Goal: Navigation & Orientation: Find specific page/section

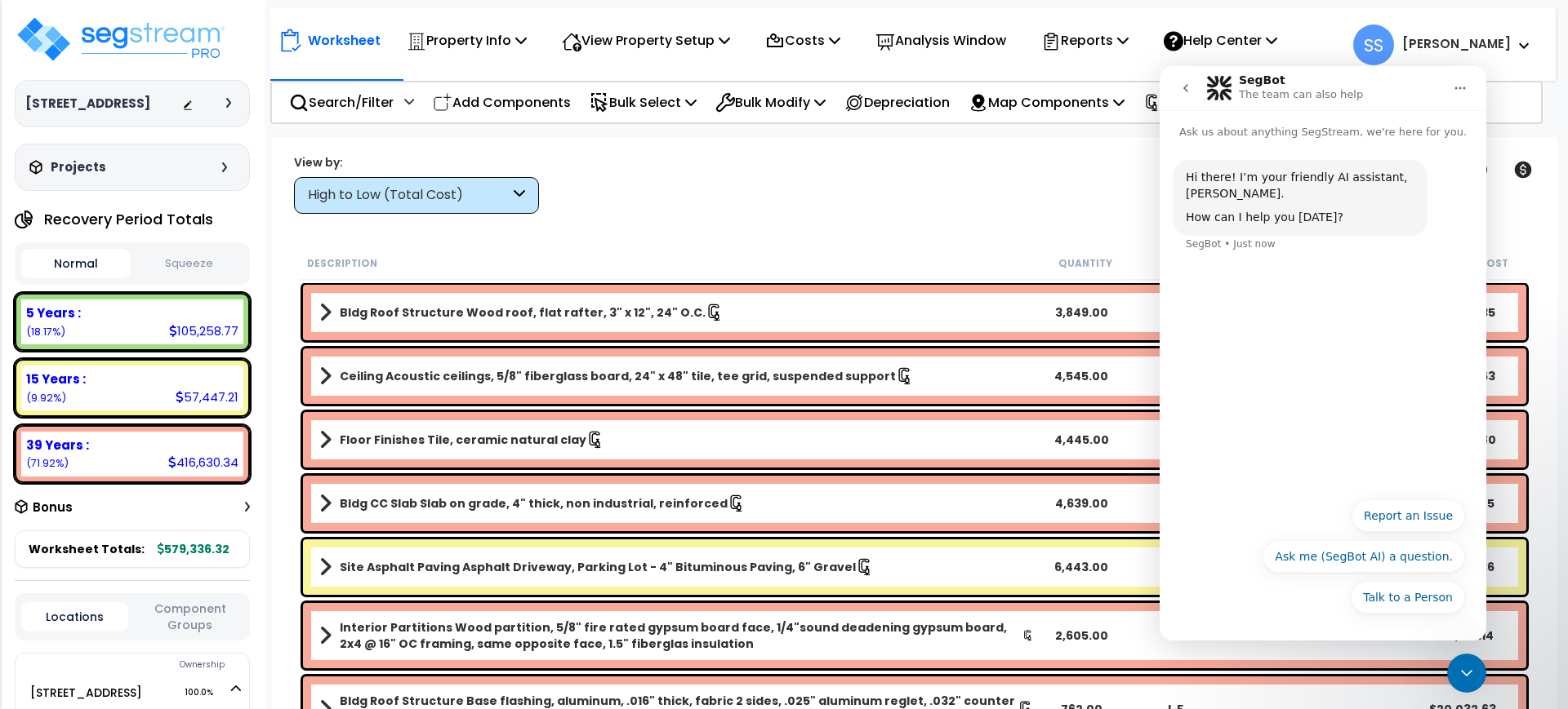
drag, startPoint x: 1471, startPoint y: 678, endPoint x: 2771, endPoint y: 1166, distance: 1388.6
click at [1470, 678] on icon "Close Intercom Messenger" at bounding box center [1466, 673] width 20 height 20
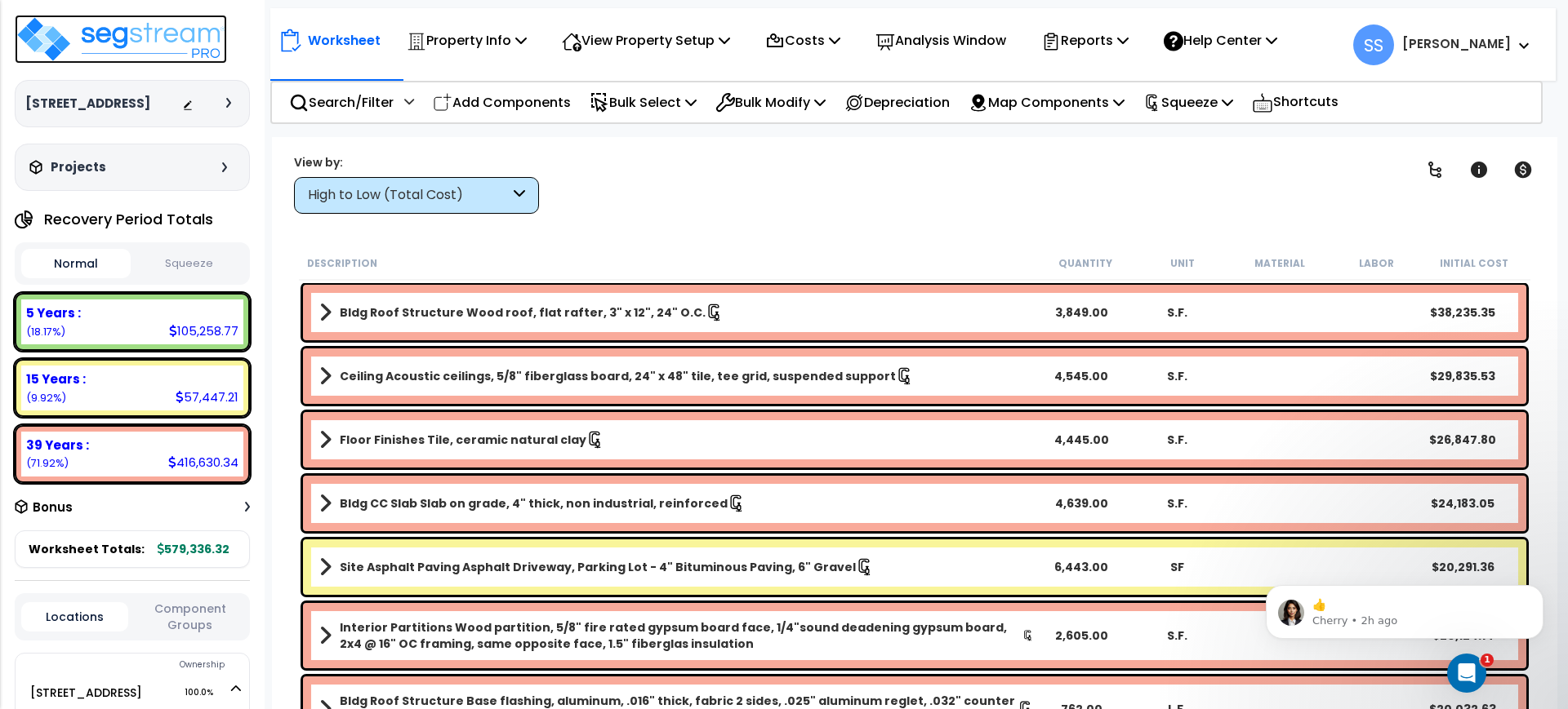
click at [64, 43] on img at bounding box center [121, 39] width 212 height 49
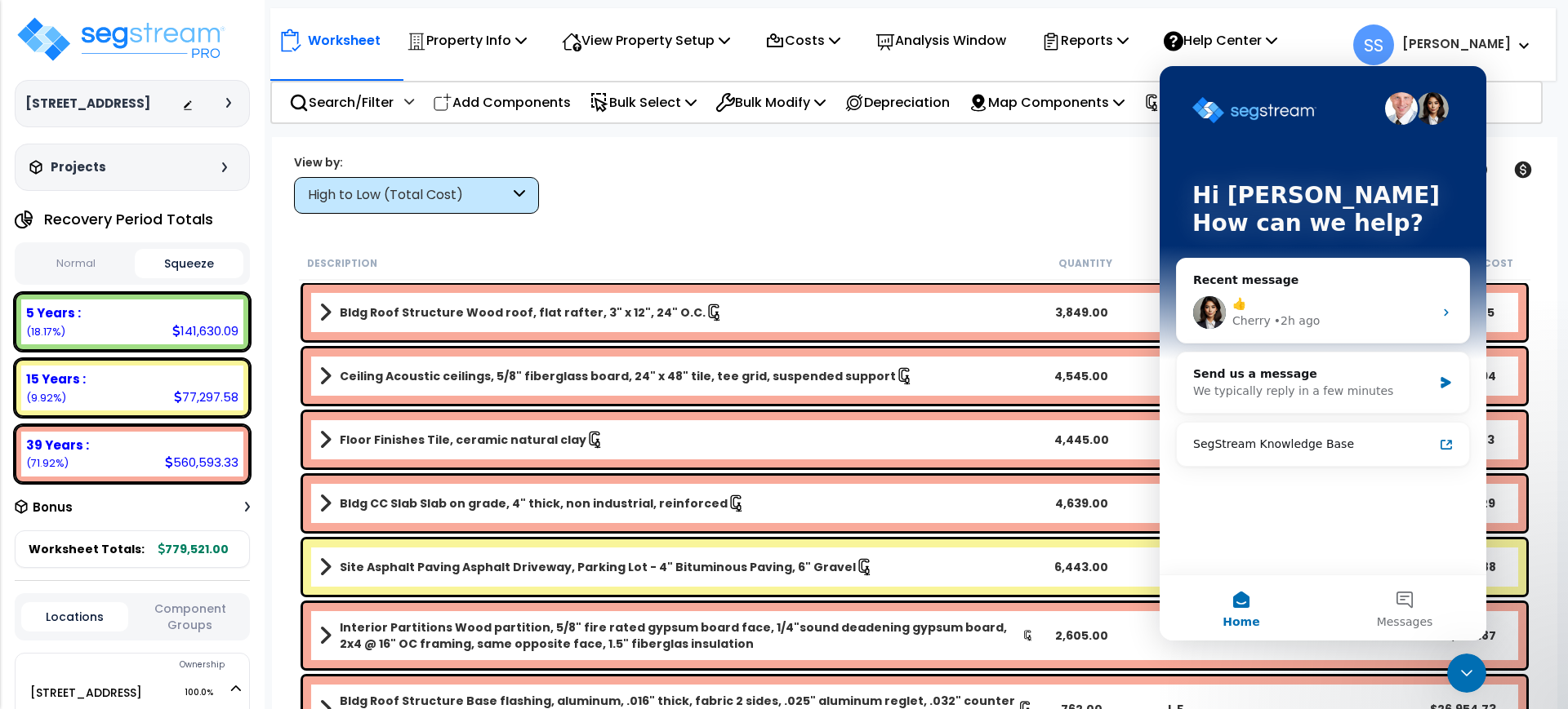
click at [1463, 678] on icon "Close Intercom Messenger" at bounding box center [1466, 673] width 20 height 20
